Goal: Information Seeking & Learning: Learn about a topic

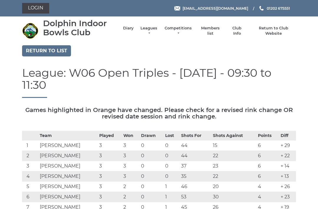
scroll to position [254, 0]
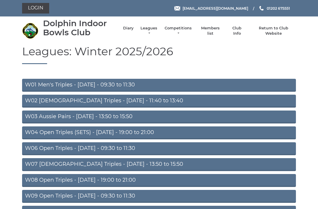
click at [183, 29] on link "Competitions" at bounding box center [178, 31] width 28 height 11
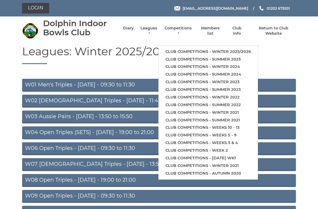
click at [204, 48] on link "Club competitions - Winter 2025/2026" at bounding box center [207, 52] width 99 height 8
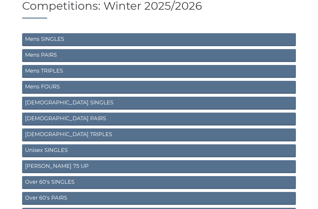
scroll to position [48, 0]
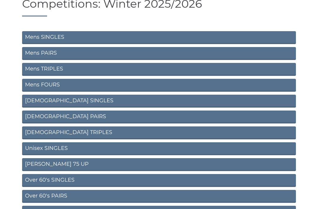
click at [32, 146] on link "Unisex SINGLES" at bounding box center [159, 148] width 274 height 13
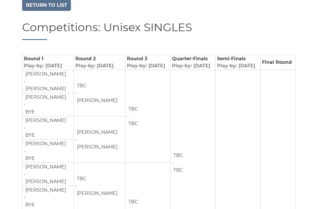
scroll to position [25, 0]
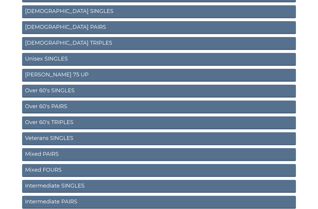
scroll to position [137, 0]
click at [48, 92] on link "Over 60's SINGLES" at bounding box center [159, 91] width 274 height 13
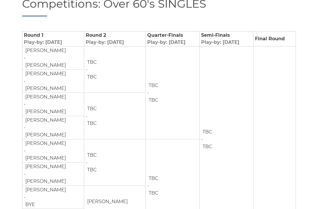
scroll to position [67, 0]
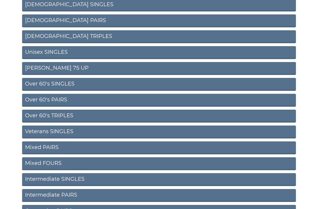
scroll to position [144, 0]
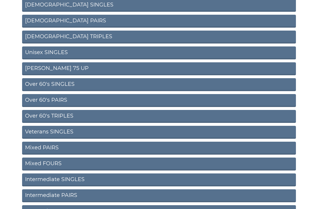
click at [33, 130] on link "Veterans SINGLES" at bounding box center [159, 132] width 274 height 13
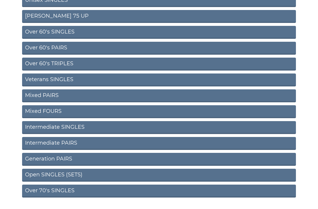
scroll to position [196, 0]
click at [48, 194] on link "Over 70's SINGLES" at bounding box center [159, 191] width 274 height 13
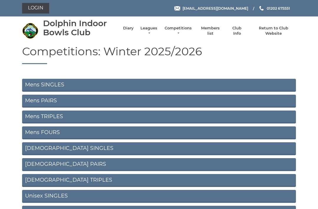
click at [49, 80] on link "Mens SINGLES" at bounding box center [159, 85] width 274 height 13
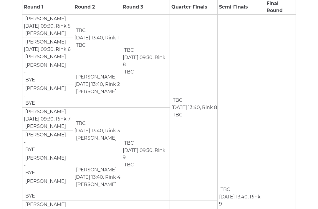
scroll to position [102, 0]
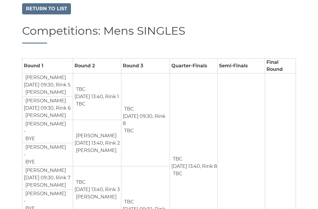
scroll to position [0, 0]
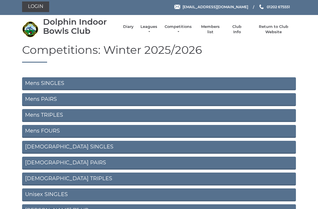
scroll to position [1, 0]
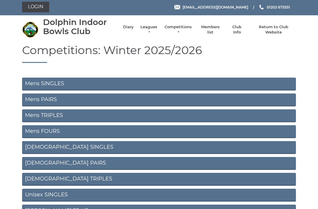
click at [38, 97] on link "Mens PAIRS" at bounding box center [159, 100] width 274 height 13
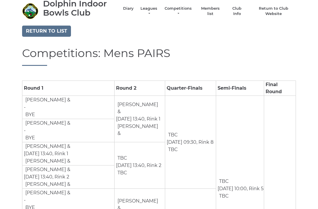
scroll to position [19, 0]
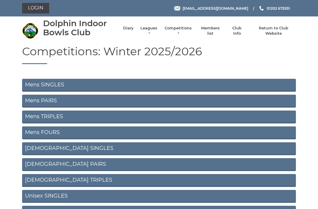
scroll to position [18, 0]
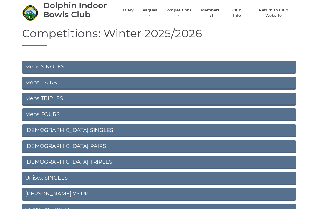
click at [38, 100] on link "Mens TRIPLES" at bounding box center [159, 99] width 274 height 13
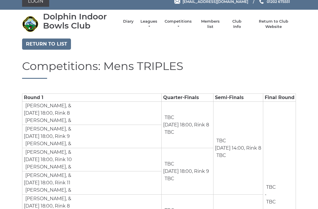
scroll to position [6, 0]
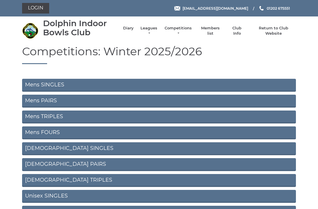
scroll to position [18, 0]
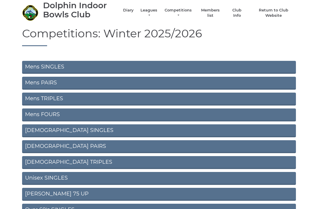
click at [40, 132] on link "[DEMOGRAPHIC_DATA] SINGLES" at bounding box center [159, 130] width 274 height 13
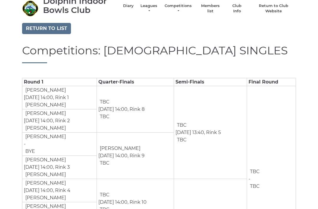
scroll to position [21, 0]
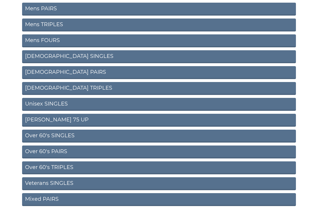
scroll to position [94, 0]
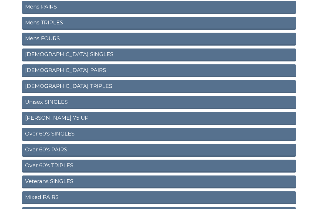
click at [39, 121] on link "[PERSON_NAME] 75 UP" at bounding box center [159, 118] width 274 height 13
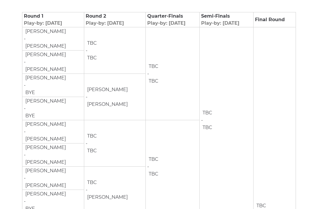
scroll to position [79, 0]
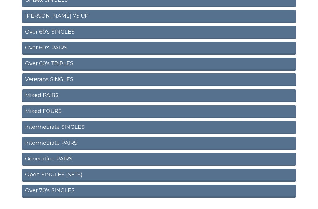
scroll to position [196, 0]
click at [48, 177] on link "Open SINGLES (SETS)" at bounding box center [159, 175] width 274 height 13
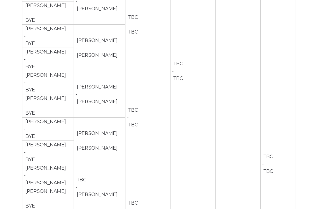
scroll to position [322, 0]
